Goal: Task Accomplishment & Management: Complete application form

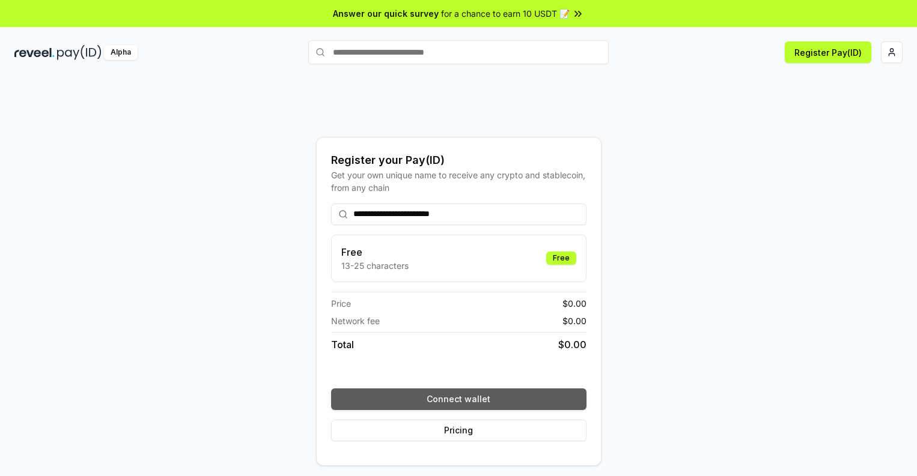
type input "**********"
click at [458, 399] on button "Connect wallet" at bounding box center [458, 400] width 255 height 22
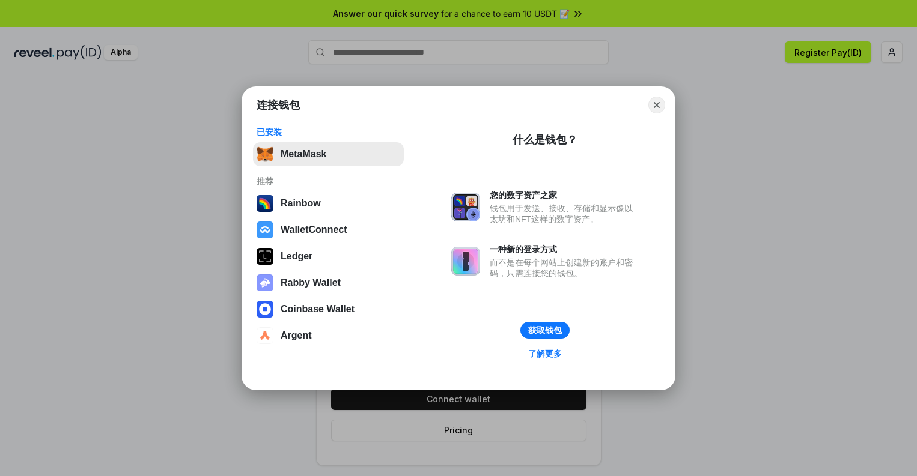
click at [328, 154] on button "MetaMask" at bounding box center [328, 154] width 151 height 24
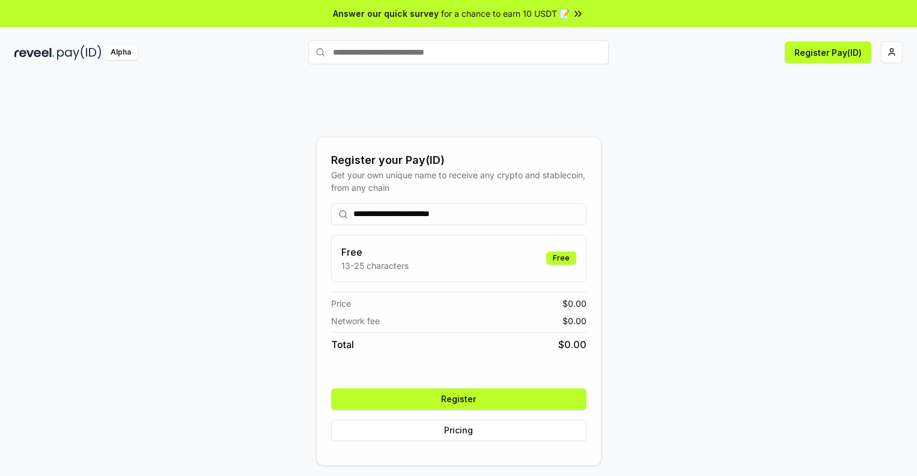
click at [458, 399] on button "Register" at bounding box center [458, 400] width 255 height 22
